Goal: Task Accomplishment & Management: Manage account settings

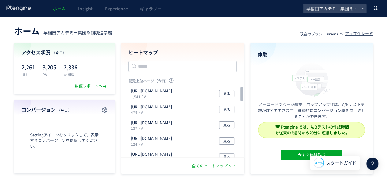
click at [378, 7] on header "ホーム Insight Experience ギャラリー 早稲田アカデミー集団＆個別進学館" at bounding box center [193, 8] width 387 height 17
click at [373, 6] on icon at bounding box center [375, 9] width 6 height 6
click at [362, 25] on span "アカウント設定" at bounding box center [359, 24] width 30 height 6
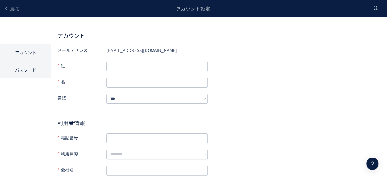
click at [16, 71] on li "パスワード" at bounding box center [25, 69] width 51 height 17
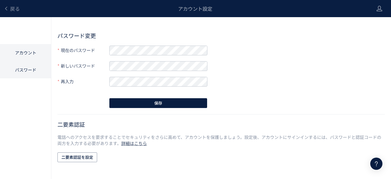
click at [25, 61] on li "アカウント" at bounding box center [25, 69] width 51 height 17
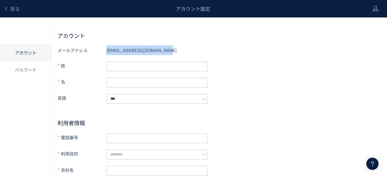
drag, startPoint x: 106, startPoint y: 50, endPoint x: 162, endPoint y: 51, distance: 55.6
click at [162, 77] on div "メールアドレス [EMAIL_ADDRESS][DOMAIN_NAME]" at bounding box center [132, 82] width 150 height 11
click at [163, 51] on div "[EMAIL_ADDRESS][DOMAIN_NAME]" at bounding box center [156, 50] width 101 height 10
drag, startPoint x: 163, startPoint y: 51, endPoint x: 60, endPoint y: 52, distance: 102.7
click at [60, 77] on div "メールアドレス [EMAIL_ADDRESS][DOMAIN_NAME]" at bounding box center [132, 82] width 150 height 11
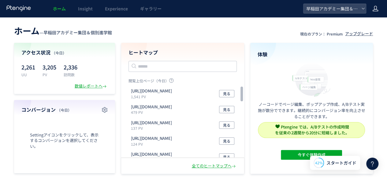
click at [373, 10] on icon at bounding box center [375, 9] width 6 height 6
click at [357, 36] on span "ログアウト" at bounding box center [354, 34] width 21 height 6
